Goal: Task Accomplishment & Management: Use online tool/utility

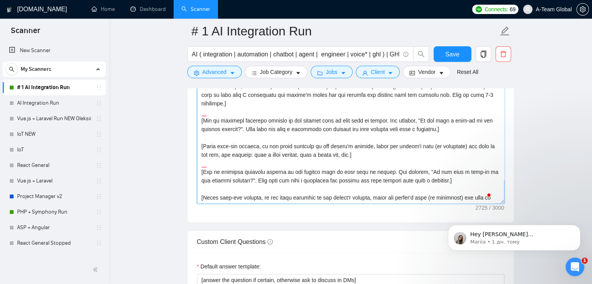
scroll to position [935, 0]
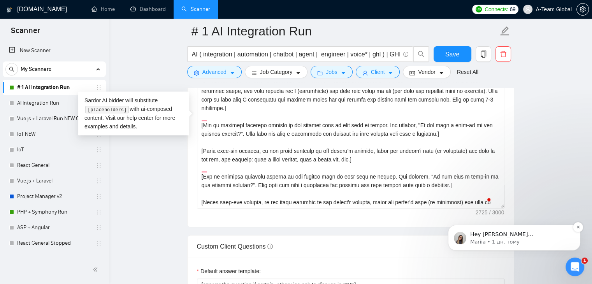
click at [539, 233] on p "Hey [PERSON_NAME][EMAIL_ADDRESS][DOMAIN_NAME], Looks like your Upwork agency A-…" at bounding box center [521, 235] width 100 height 8
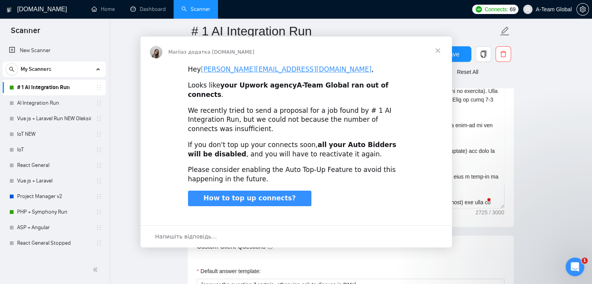
scroll to position [0, 0]
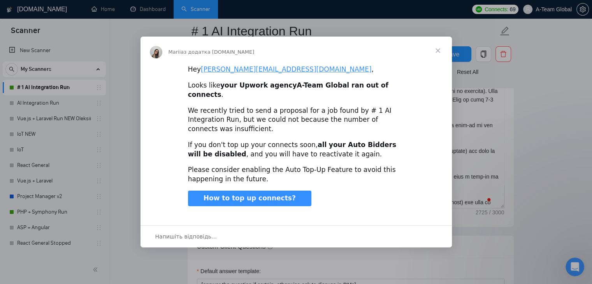
click at [438, 61] on span "Закрити" at bounding box center [438, 51] width 28 height 28
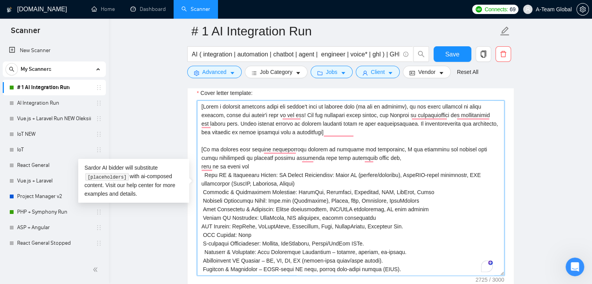
scroll to position [857, 0]
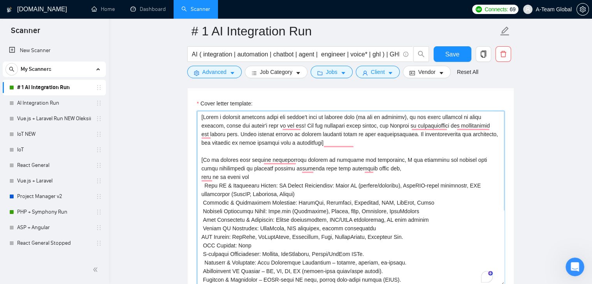
drag, startPoint x: 355, startPoint y: 203, endPoint x: 195, endPoint y: 116, distance: 182.3
click at [195, 116] on div "Cover letter template:" at bounding box center [351, 197] width 326 height 215
paste textarea "] L ipsumdolor si ametcons AD elitse doe temporinci utlaboree dolo magna aliqua…"
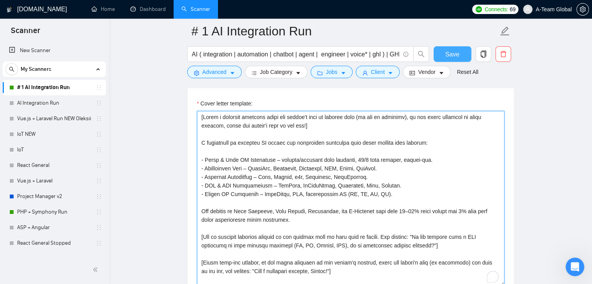
type textarea "[Lorem i dolorsit ametcons adipi eli seddoe't inci ut laboree dolo (ma ali en a…"
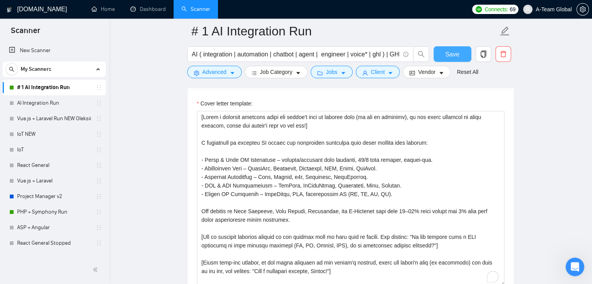
click at [446, 56] on span "Save" at bounding box center [453, 54] width 14 height 10
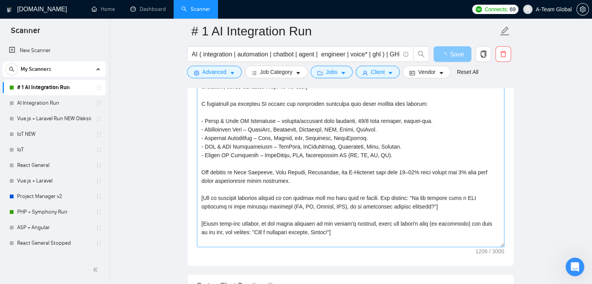
scroll to position [935, 0]
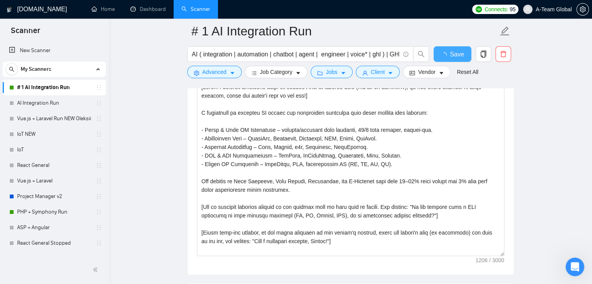
checkbox input "true"
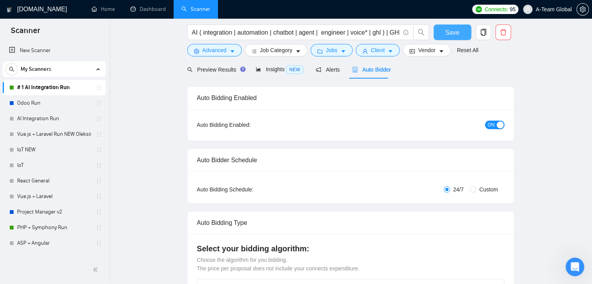
scroll to position [0, 0]
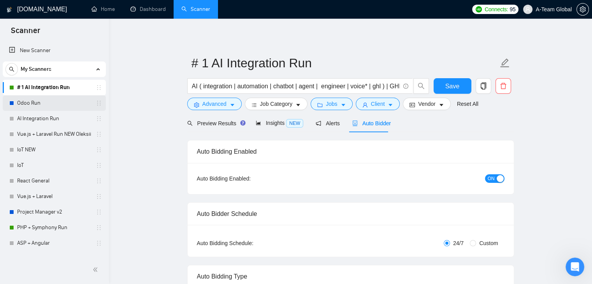
click at [36, 106] on link "Odoo Run" at bounding box center [54, 103] width 74 height 16
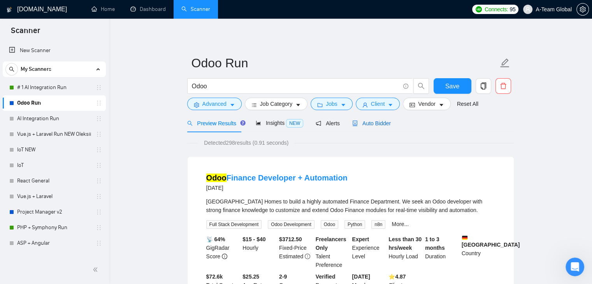
click at [367, 123] on span "Auto Bidder" at bounding box center [371, 123] width 39 height 6
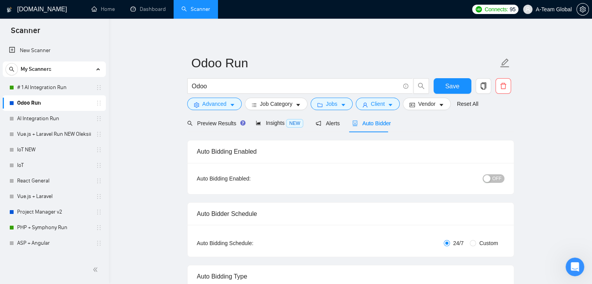
click at [226, 127] on span "Preview Results" at bounding box center [215, 123] width 56 height 6
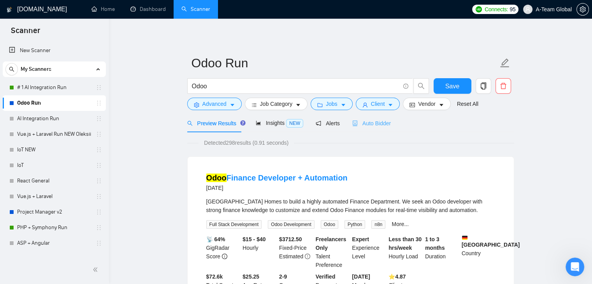
click at [381, 118] on div "Auto Bidder" at bounding box center [371, 123] width 39 height 18
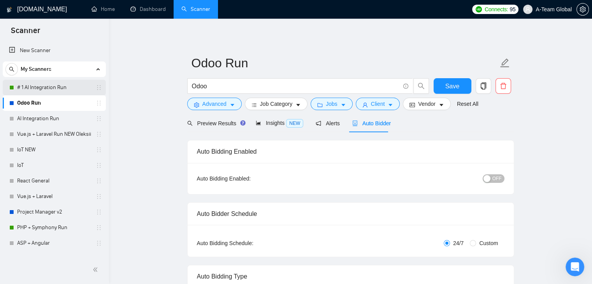
click at [62, 87] on link "# 1 AI Integration Run" at bounding box center [54, 88] width 74 height 16
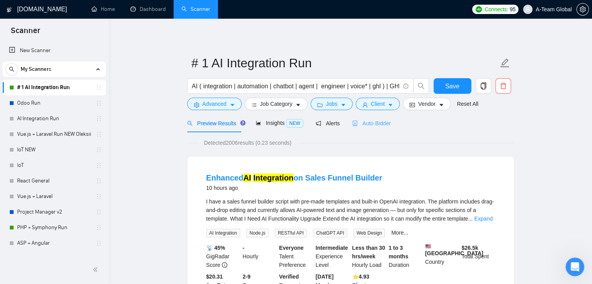
click at [368, 117] on div "Auto Bidder" at bounding box center [371, 123] width 39 height 18
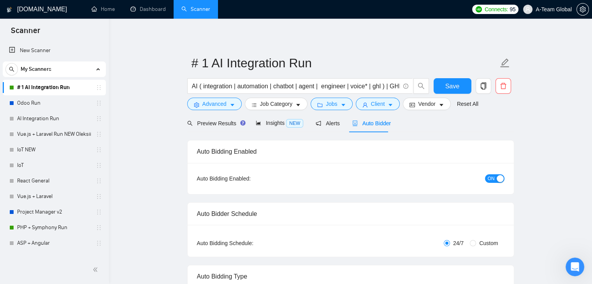
checkbox input "true"
click at [211, 123] on span "Preview Results" at bounding box center [215, 123] width 56 height 6
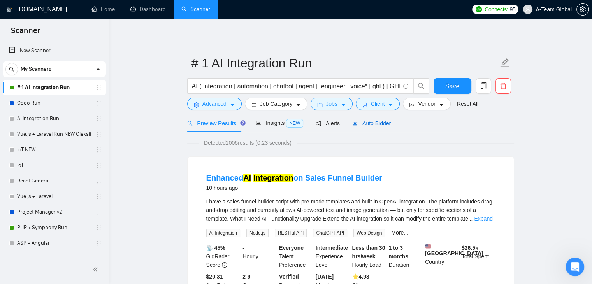
click at [374, 120] on span "Auto Bidder" at bounding box center [371, 123] width 39 height 6
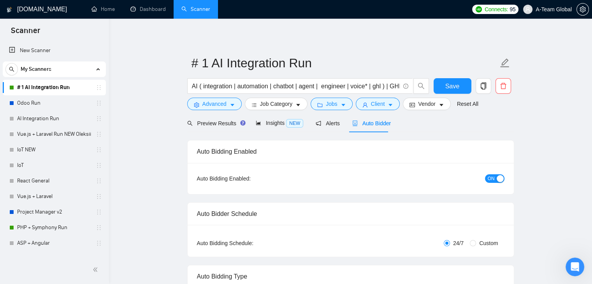
checkbox input "true"
click at [46, 107] on link "Odoo Run" at bounding box center [54, 103] width 74 height 16
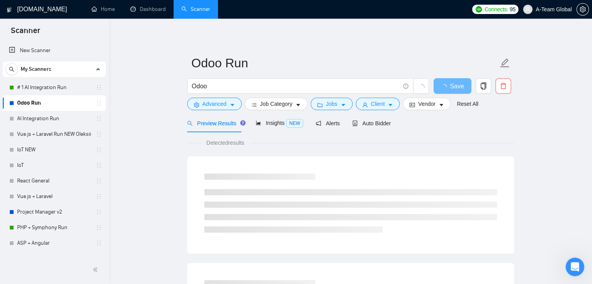
scroll to position [39, 0]
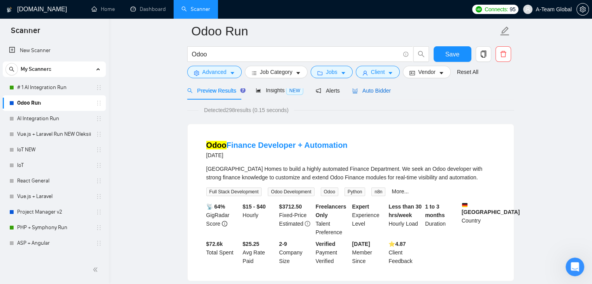
click at [379, 91] on span "Auto Bidder" at bounding box center [371, 91] width 39 height 6
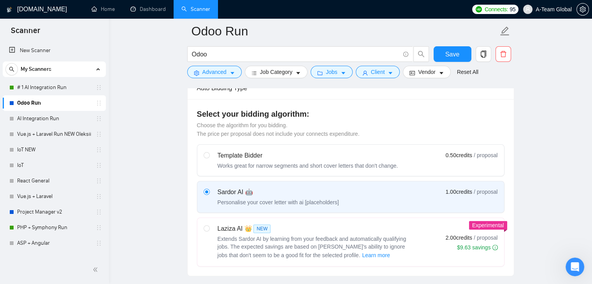
scroll to position [312, 0]
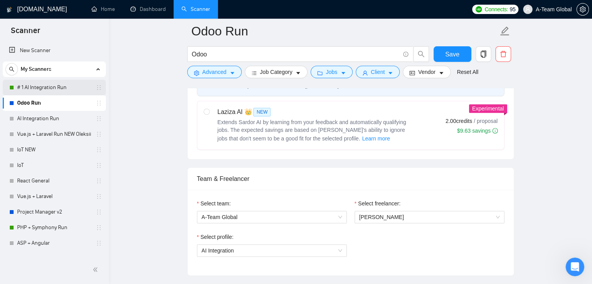
click at [40, 86] on link "# 1 AI Integration Run" at bounding box center [54, 88] width 74 height 16
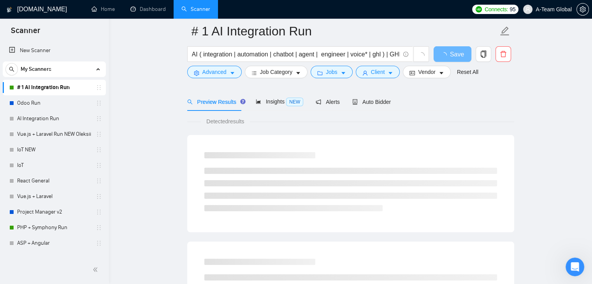
scroll to position [78, 0]
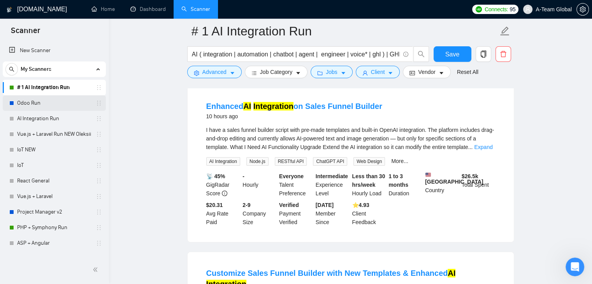
click at [37, 100] on link "Odoo Run" at bounding box center [54, 103] width 74 height 16
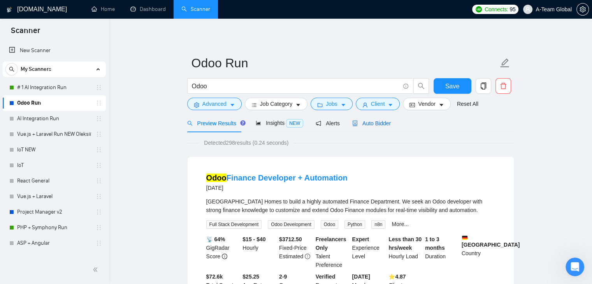
click at [378, 119] on div "Auto Bidder" at bounding box center [371, 123] width 39 height 9
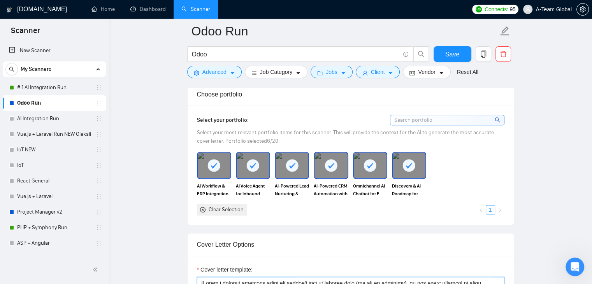
scroll to position [779, 0]
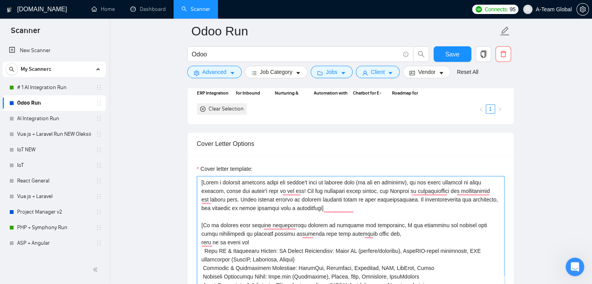
drag, startPoint x: 365, startPoint y: 152, endPoint x: 200, endPoint y: 184, distance: 168.0
click at [200, 184] on textarea "Cover letter template:" at bounding box center [351, 263] width 308 height 175
paste textarea "] L ipsumdolor si Amet CON adipiscing eli seddoeiusmod, tem I’u la etdo ma aliq…"
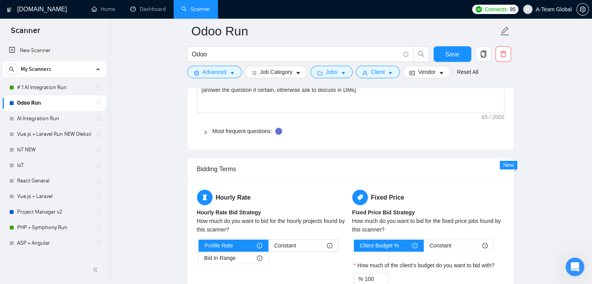
scroll to position [1079, 0]
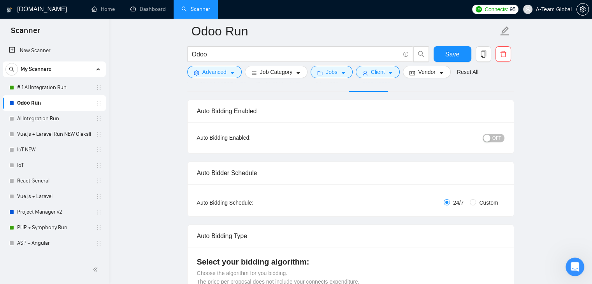
type textarea "[Lorem i dolorsit ametcons adipi eli seddoe't inci ut laboree dolo (ma ali en a…"
click at [495, 134] on span "OFF" at bounding box center [497, 138] width 9 height 9
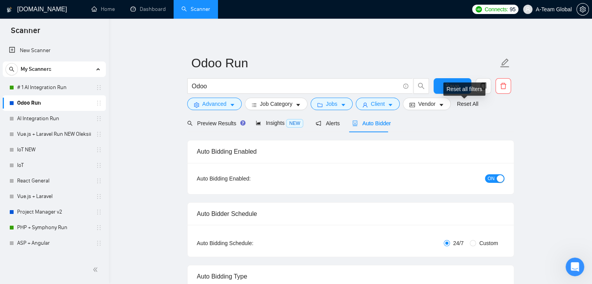
click at [464, 85] on div "Reset all filters" at bounding box center [465, 89] width 42 height 13
click at [449, 85] on span "Save" at bounding box center [453, 86] width 14 height 10
click at [219, 127] on div "Preview Results" at bounding box center [215, 123] width 56 height 9
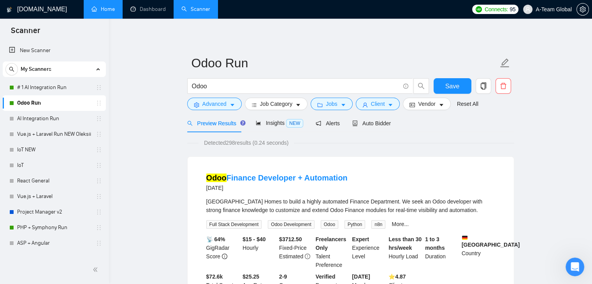
click at [105, 11] on link "Home" at bounding box center [103, 9] width 23 height 7
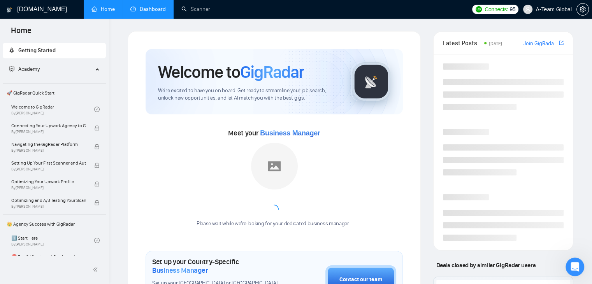
click at [156, 10] on link "Dashboard" at bounding box center [147, 9] width 35 height 7
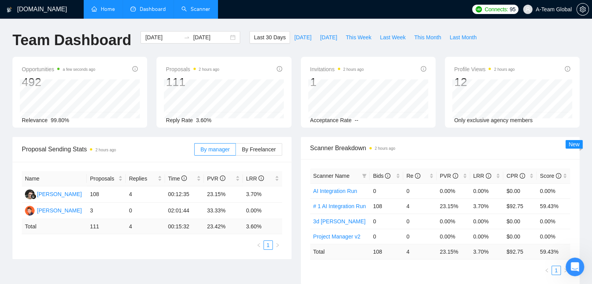
click at [200, 12] on link "Scanner" at bounding box center [196, 9] width 29 height 7
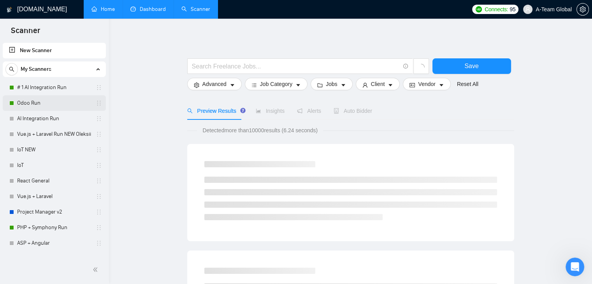
click at [53, 107] on link "Odoo Run" at bounding box center [54, 103] width 74 height 16
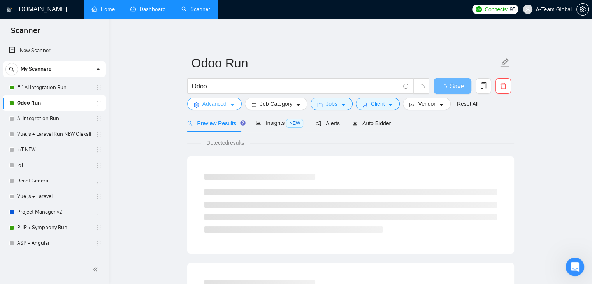
click at [220, 103] on span "Advanced" at bounding box center [215, 104] width 24 height 9
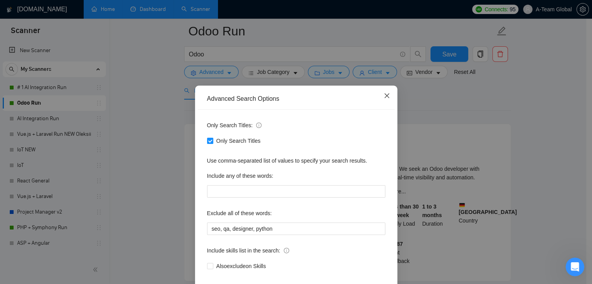
click at [384, 93] on icon "close" at bounding box center [387, 96] width 6 height 6
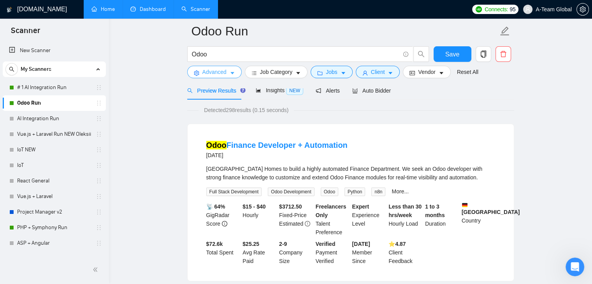
click at [224, 74] on span "Advanced" at bounding box center [215, 72] width 24 height 9
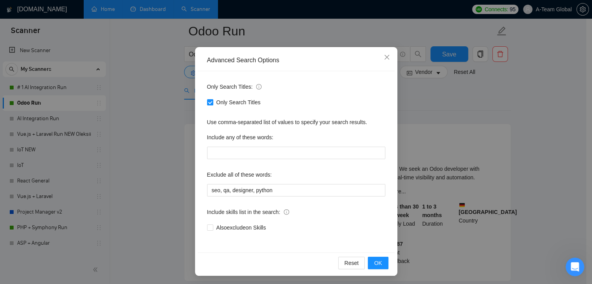
scroll to position [40, 0]
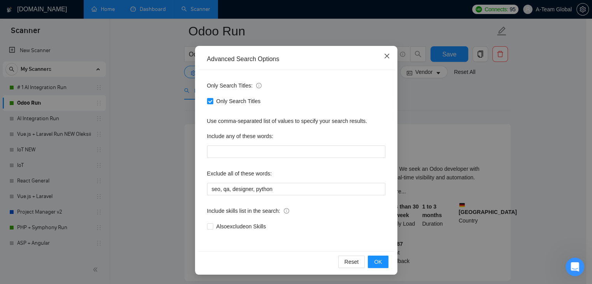
click at [381, 53] on span "Close" at bounding box center [387, 56] width 21 height 21
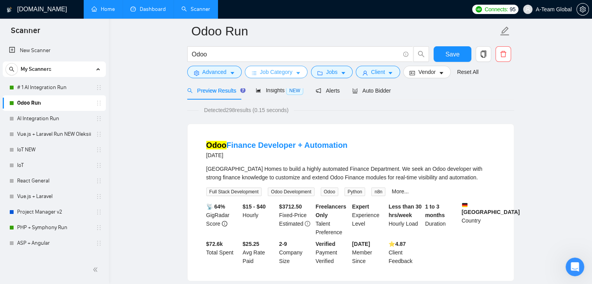
click at [293, 70] on button "Job Category" at bounding box center [276, 72] width 63 height 12
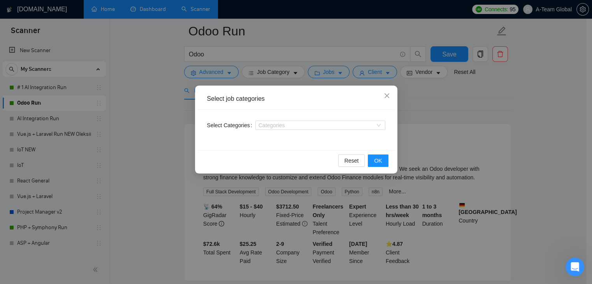
click at [444, 114] on div "Select job categories Select Categories Categories Reset OK" at bounding box center [296, 142] width 592 height 284
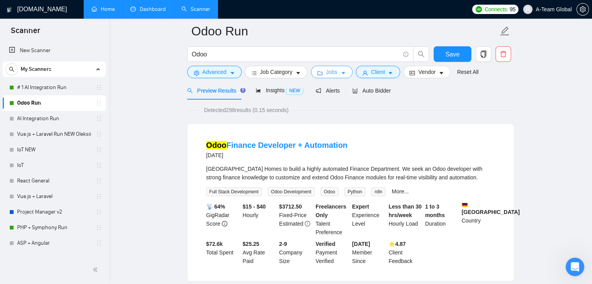
click at [344, 73] on button "Jobs" at bounding box center [332, 72] width 42 height 12
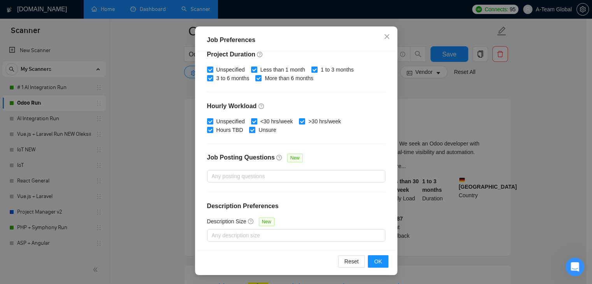
scroll to position [78, 0]
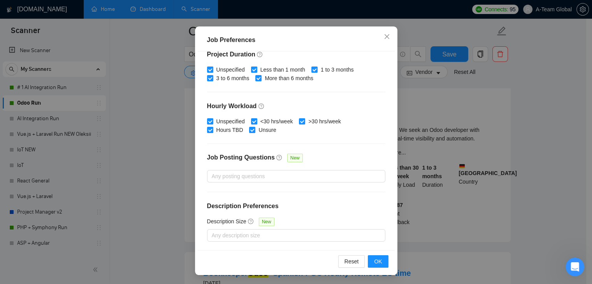
click at [427, 90] on div "Job Preferences Budget Project Type All Fixed Price Hourly Rate Fixed Price Bud…" at bounding box center [296, 142] width 592 height 284
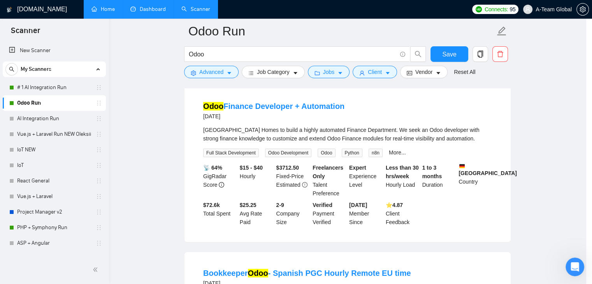
scroll to position [20, 0]
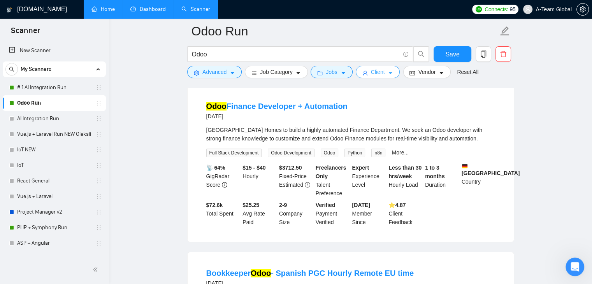
click at [372, 71] on span "Client" at bounding box center [378, 72] width 14 height 9
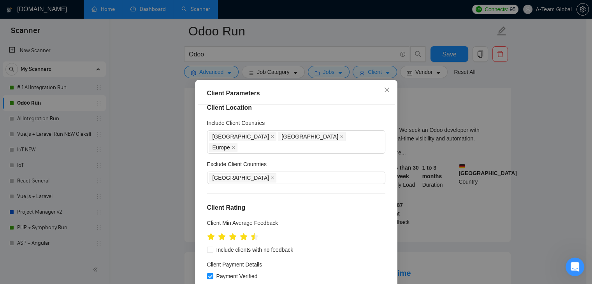
scroll to position [0, 0]
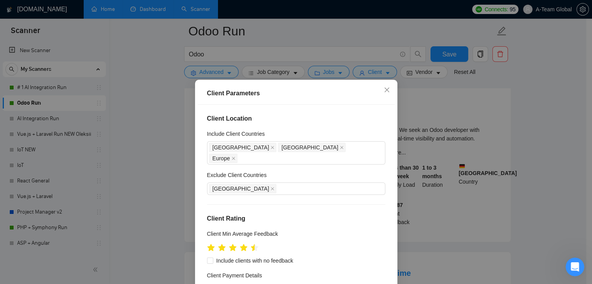
click at [505, 141] on div "Client Parameters Client Location Include Client Countries [GEOGRAPHIC_DATA] [G…" at bounding box center [296, 142] width 592 height 284
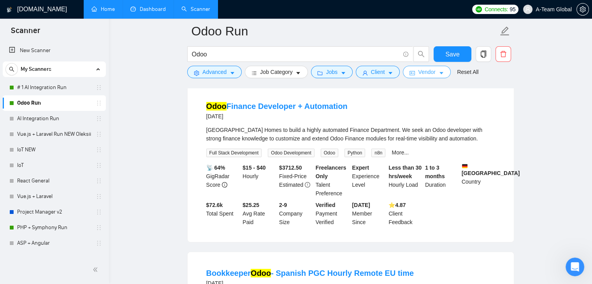
click at [439, 76] on icon "caret-down" at bounding box center [441, 72] width 5 height 5
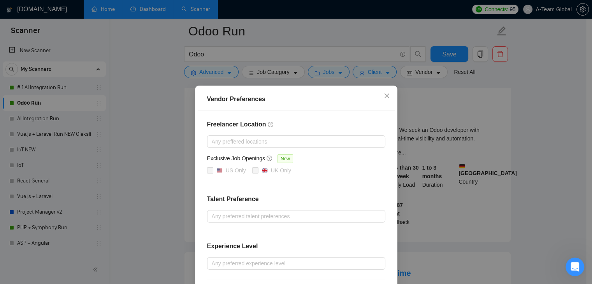
click at [527, 131] on div "Vendor Preferences Freelancer Location Any preffered locations Exclusive Job Op…" at bounding box center [296, 142] width 592 height 284
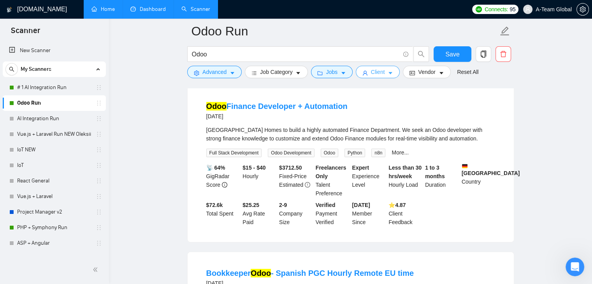
click at [372, 74] on span "Client" at bounding box center [378, 72] width 14 height 9
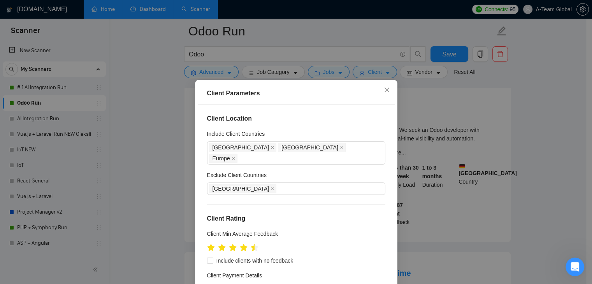
click at [523, 130] on div "Client Parameters Client Location Include Client Countries [GEOGRAPHIC_DATA] [G…" at bounding box center [296, 142] width 592 height 284
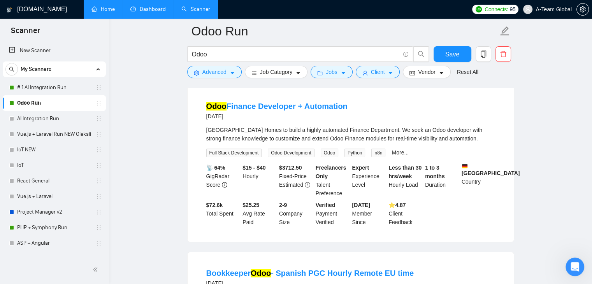
click at [152, 8] on link "Dashboard" at bounding box center [147, 9] width 35 height 7
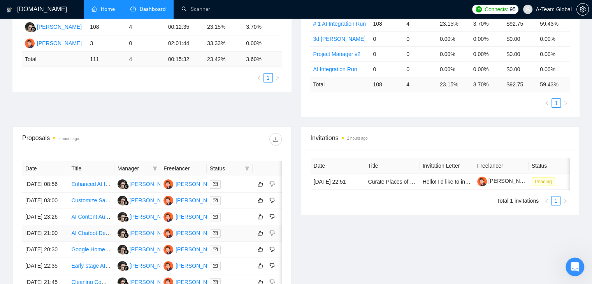
scroll to position [156, 0]
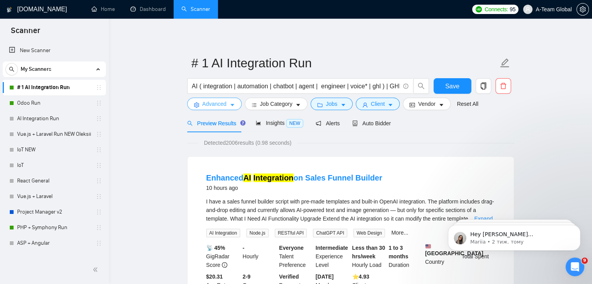
click at [238, 105] on button "Advanced" at bounding box center [214, 104] width 55 height 12
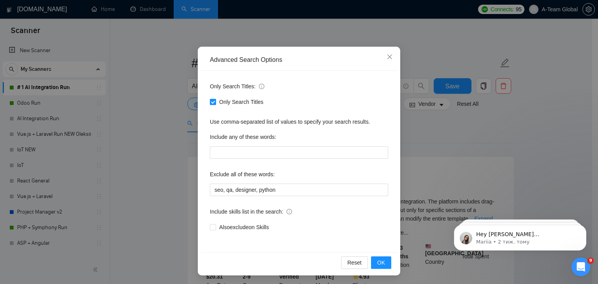
scroll to position [40, 0]
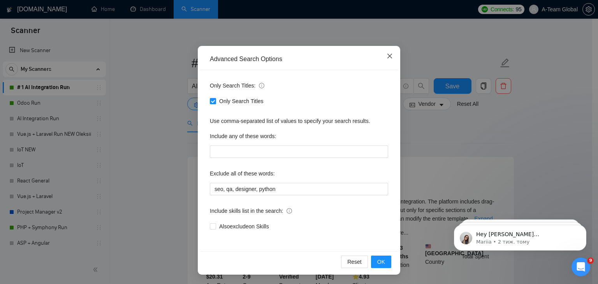
click at [387, 53] on icon "close" at bounding box center [390, 56] width 6 height 6
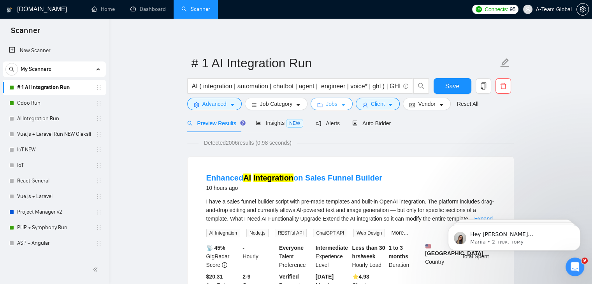
click at [326, 107] on span "Jobs" at bounding box center [332, 104] width 12 height 9
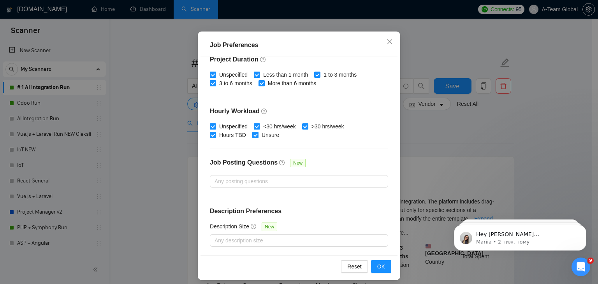
scroll to position [53, 0]
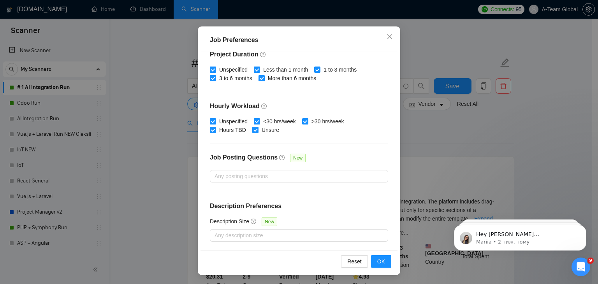
click at [462, 137] on div "Job Preferences Budget Project Type All Fixed Price Hourly Rate Fixed Price Bud…" at bounding box center [299, 142] width 598 height 284
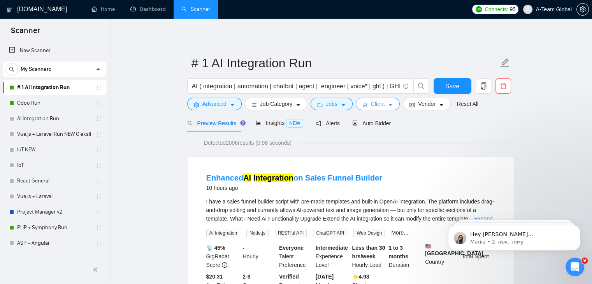
click at [379, 102] on span "Client" at bounding box center [378, 104] width 14 height 9
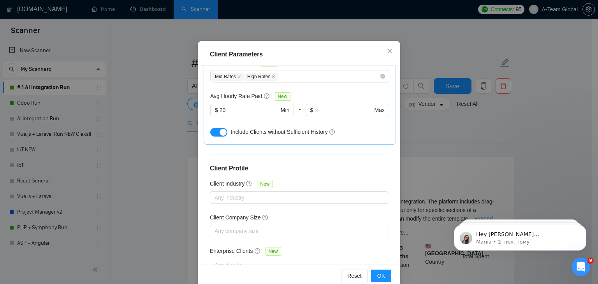
scroll to position [287, 0]
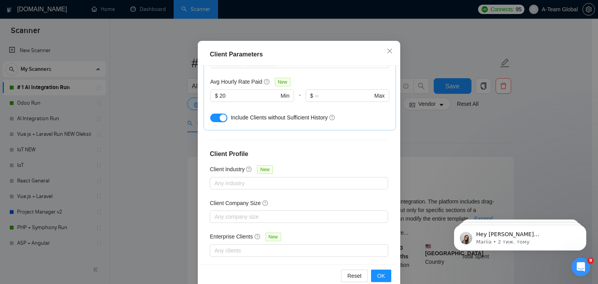
click at [489, 159] on div "Client Parameters Client Location Include Client Countries [GEOGRAPHIC_DATA] [G…" at bounding box center [299, 142] width 598 height 284
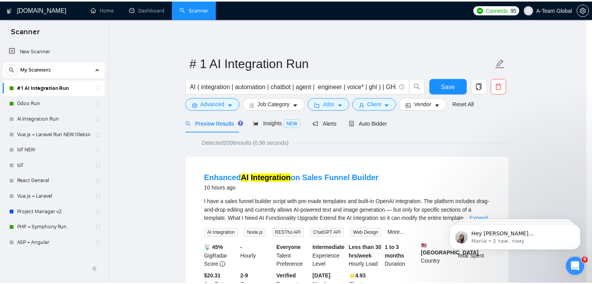
scroll to position [20, 0]
